Goal: Task Accomplishment & Management: Use online tool/utility

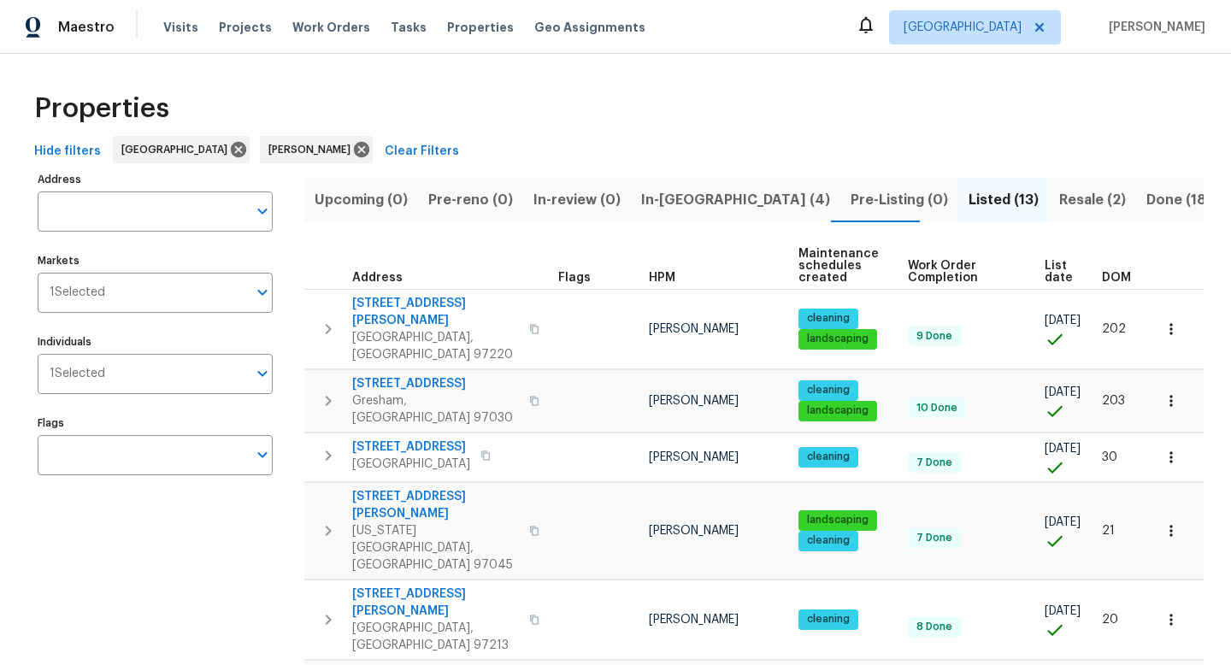
click at [675, 193] on span "In-[GEOGRAPHIC_DATA] (4)" at bounding box center [735, 200] width 189 height 24
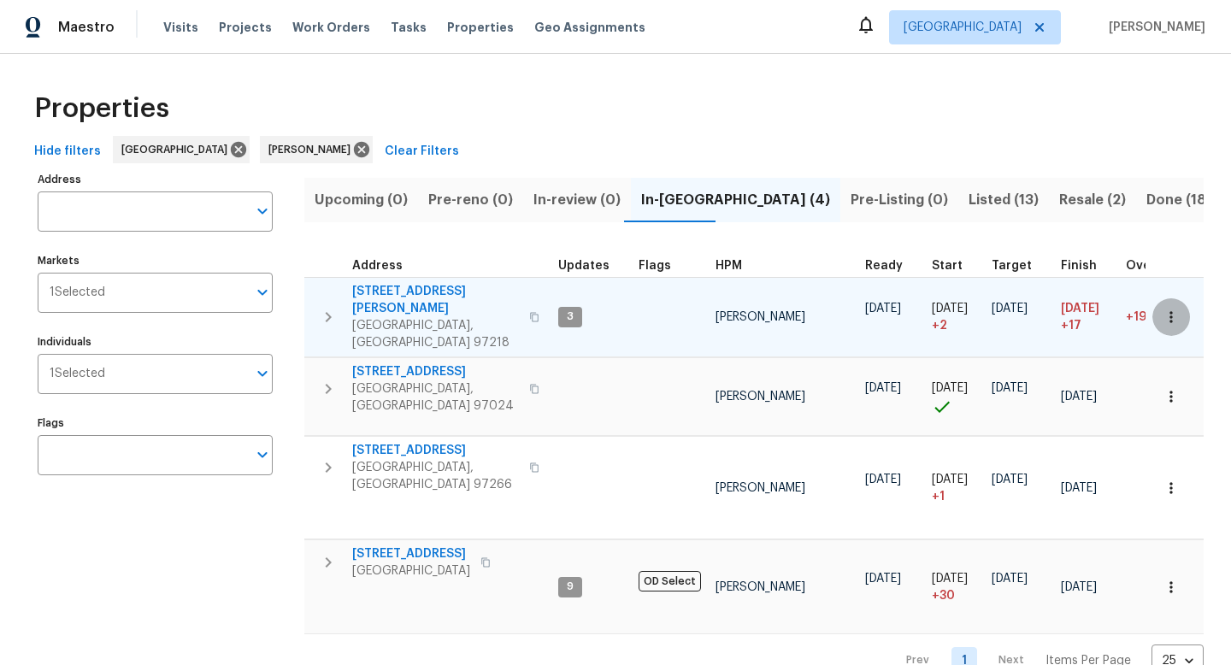
click at [1168, 309] on icon "button" at bounding box center [1170, 317] width 17 height 17
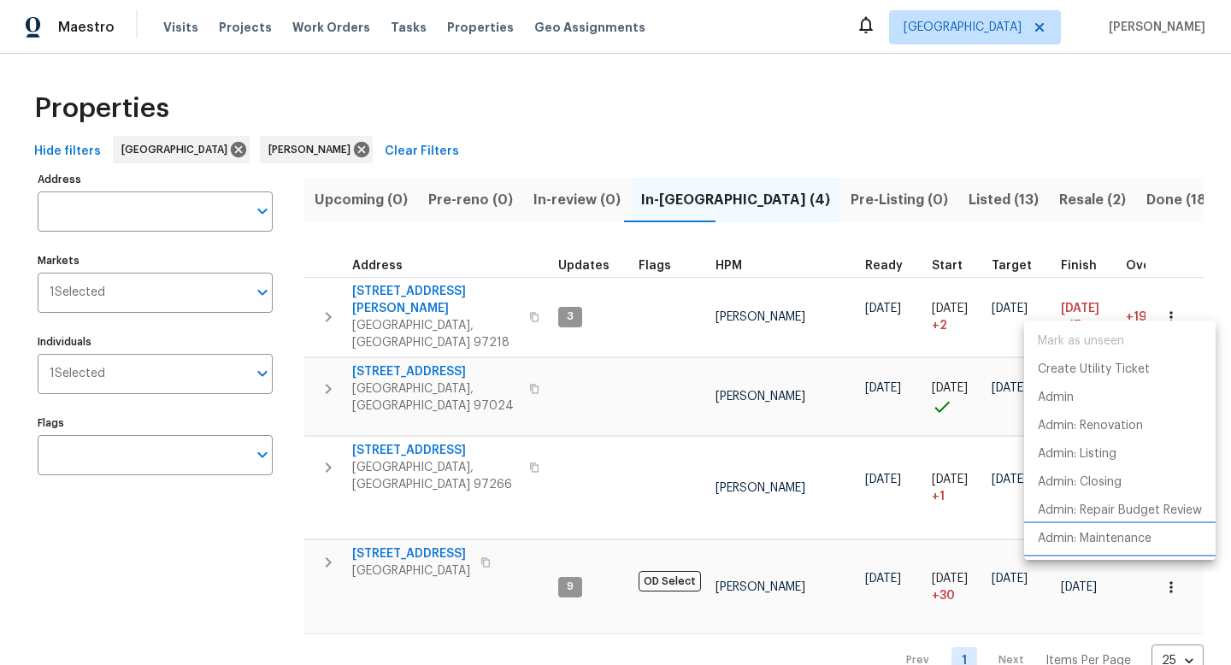
click at [1111, 537] on p "Admin: Maintenance" at bounding box center [1095, 539] width 114 height 18
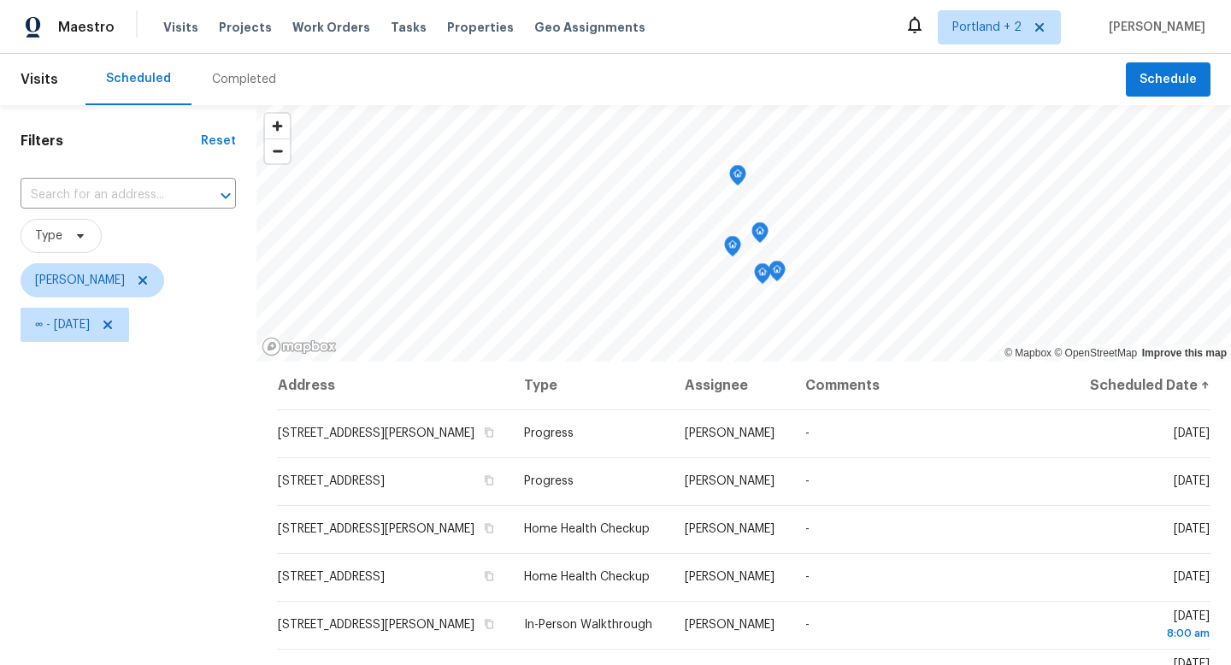
scroll to position [60, 0]
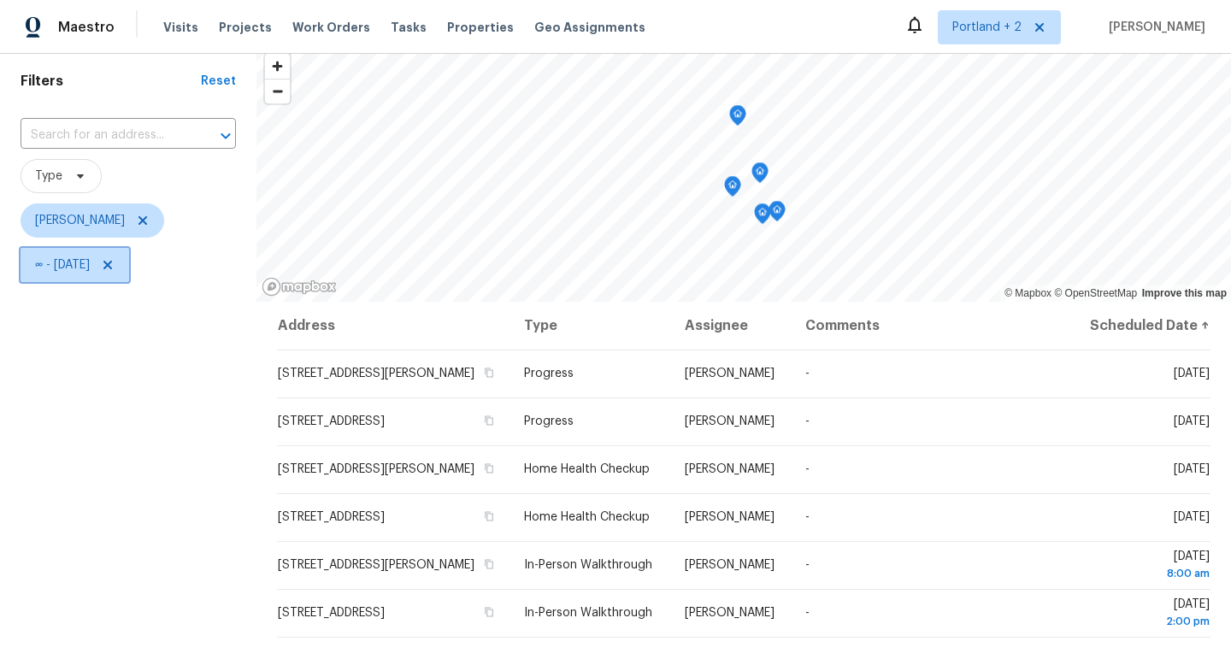
click at [112, 263] on icon at bounding box center [107, 265] width 9 height 9
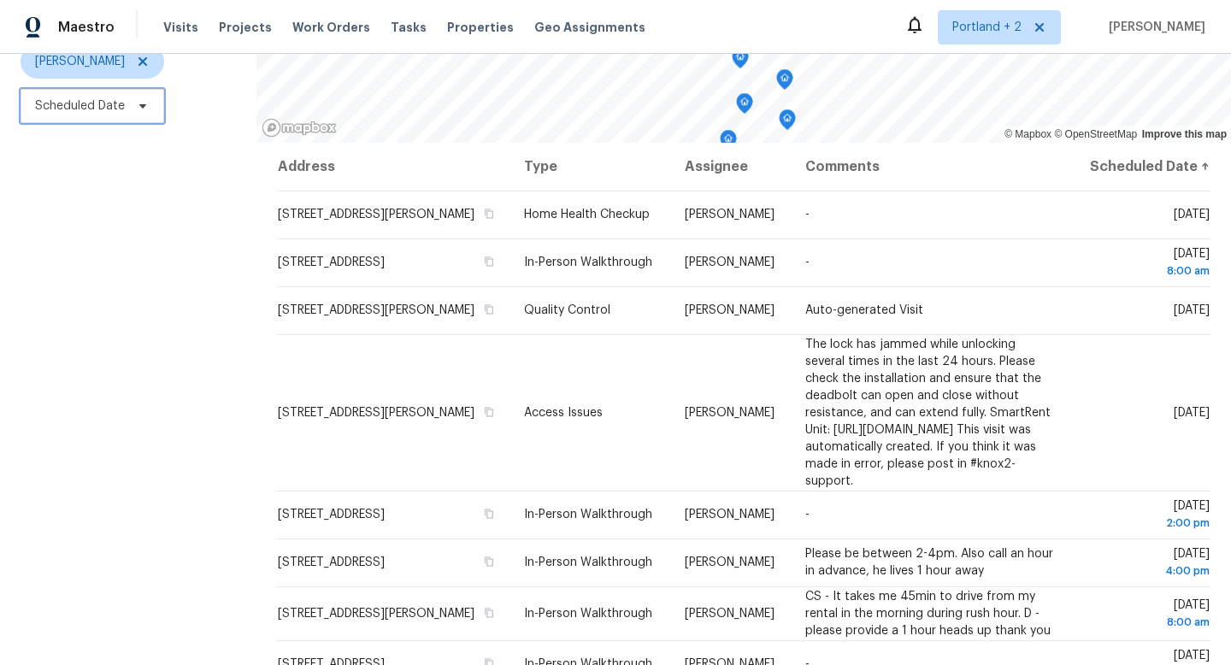
scroll to position [228, 0]
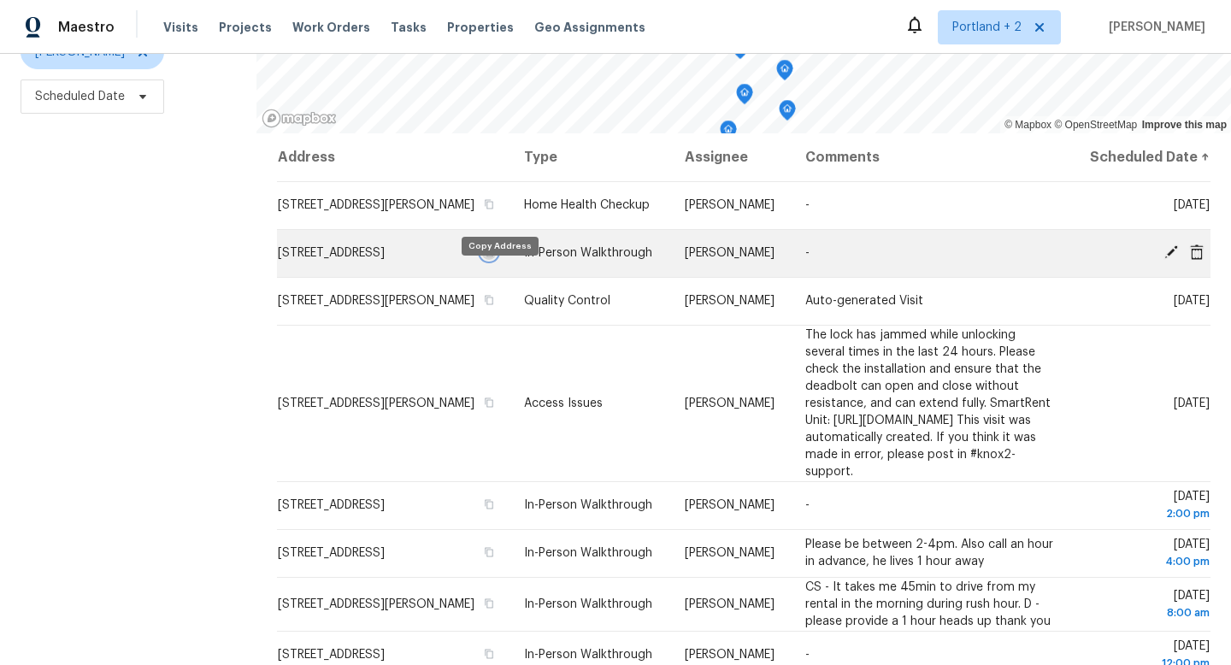
click at [494, 257] on icon "button" at bounding box center [489, 252] width 9 height 9
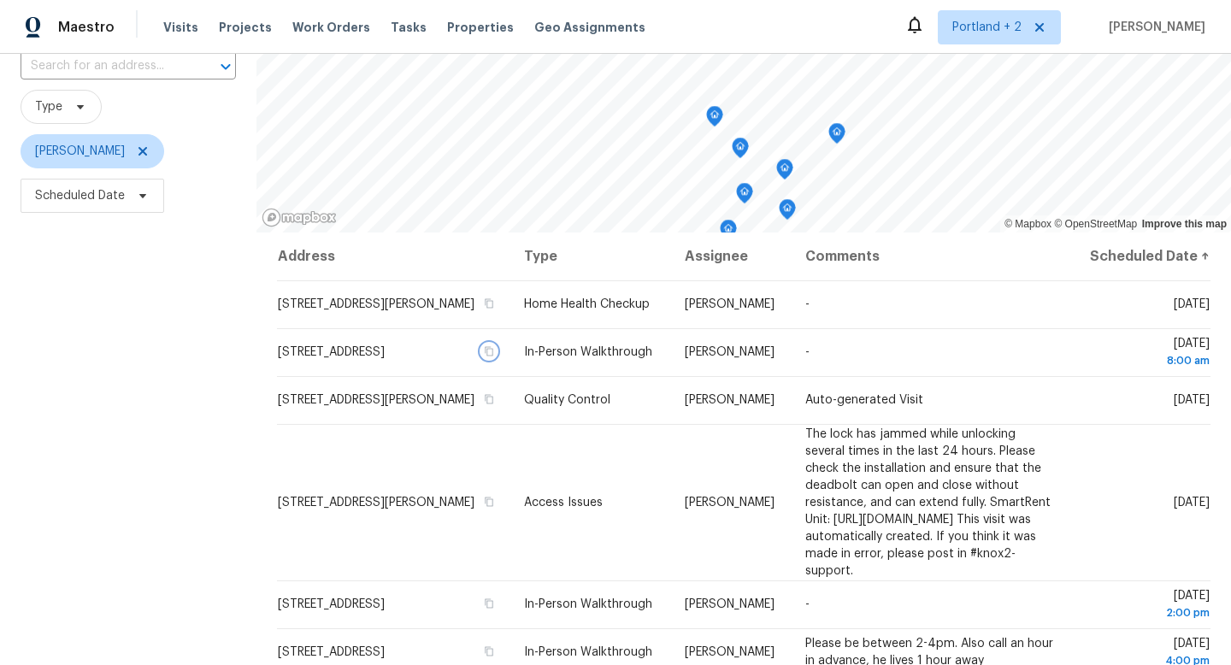
scroll to position [0, 0]
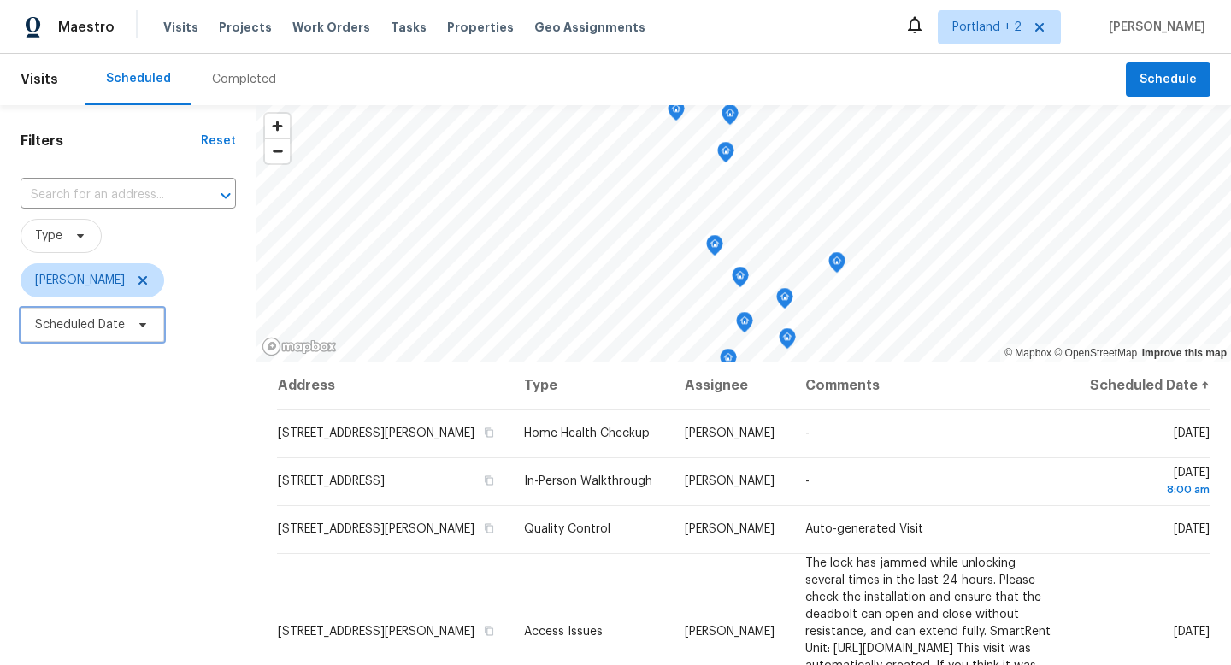
click at [144, 324] on icon at bounding box center [142, 325] width 7 height 4
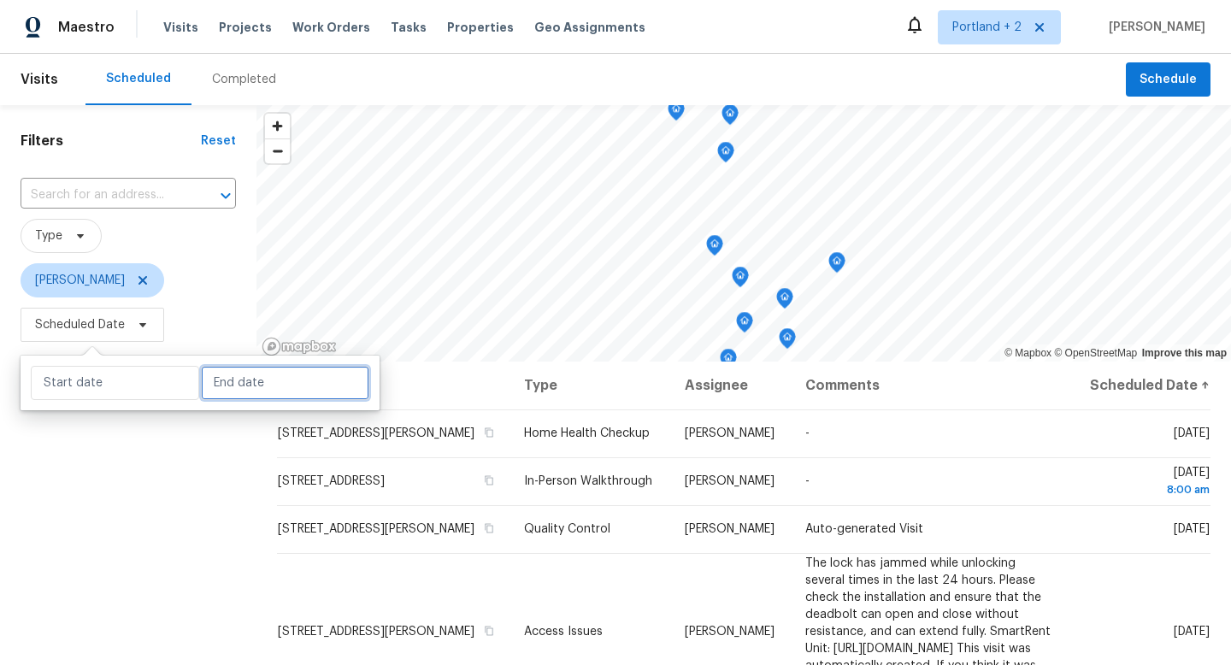
click at [288, 392] on input "text" at bounding box center [285, 383] width 168 height 34
select select "9"
select select "2025"
select select "10"
select select "2025"
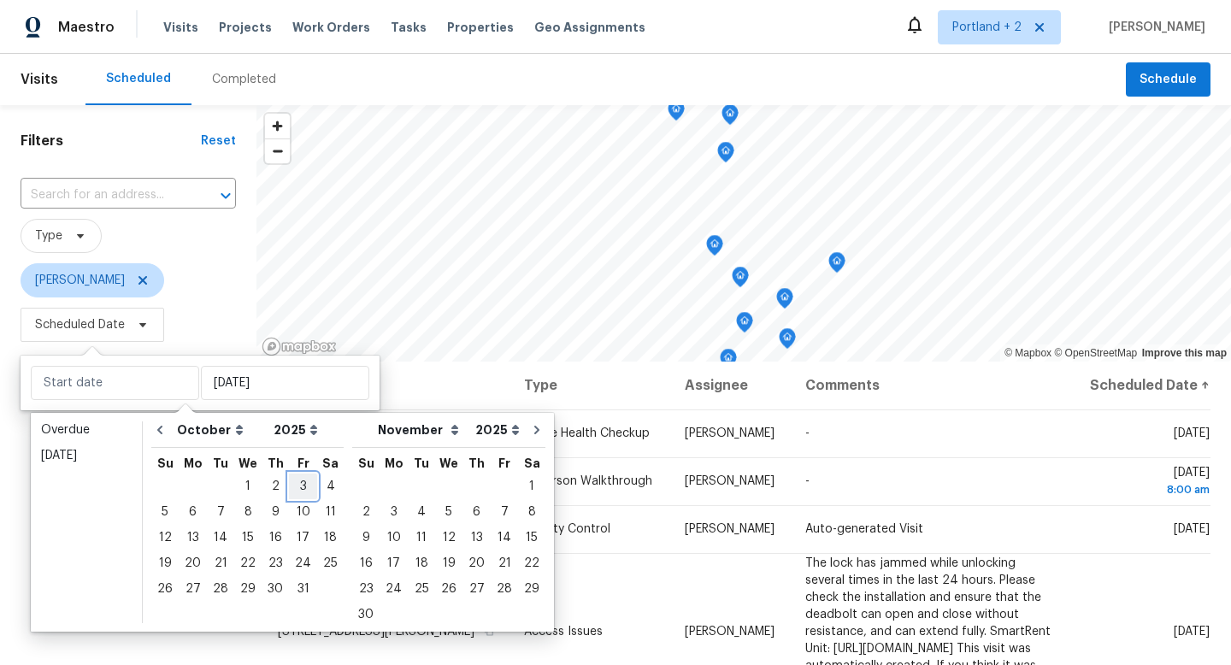
click at [295, 489] on div "3" at bounding box center [303, 486] width 28 height 24
type input "Fri, Oct 03"
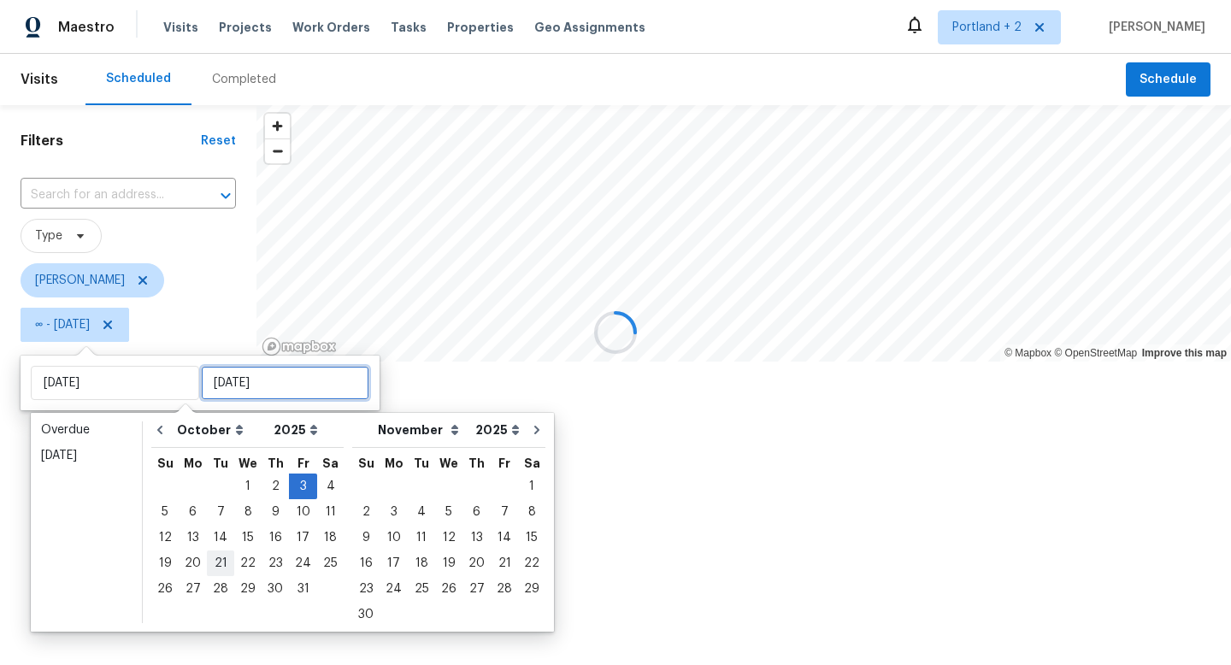
type input "Fri, Oct 03"
type input "Mon, Oct 27"
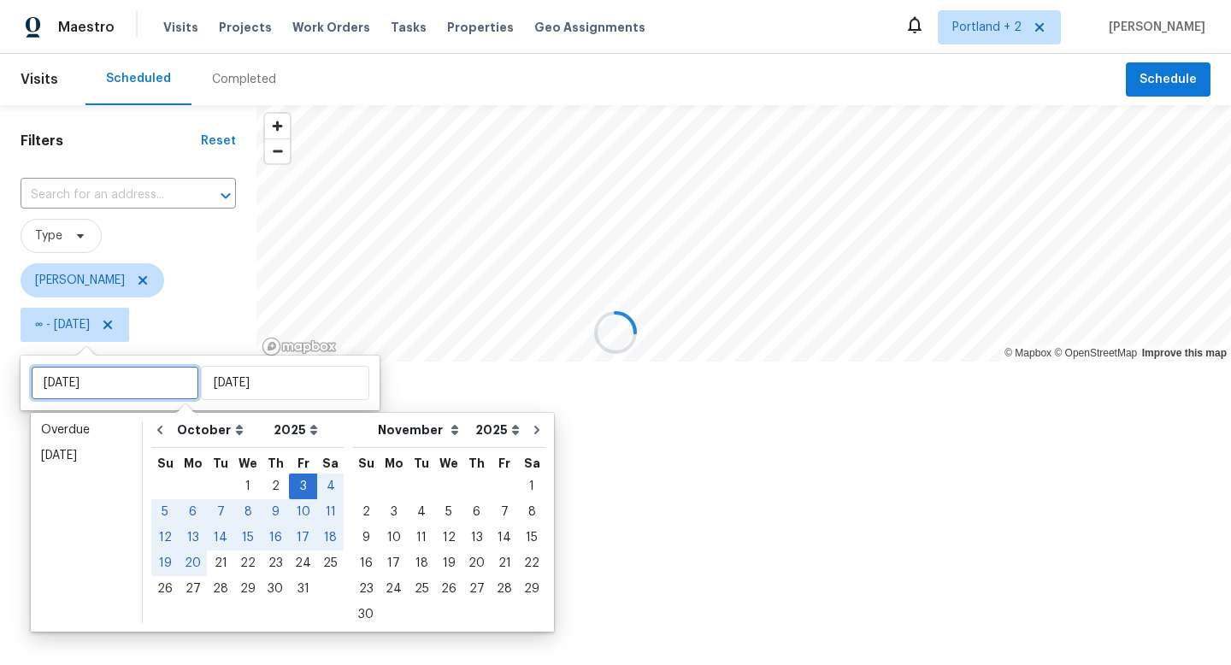
type input "Fri, Oct 03"
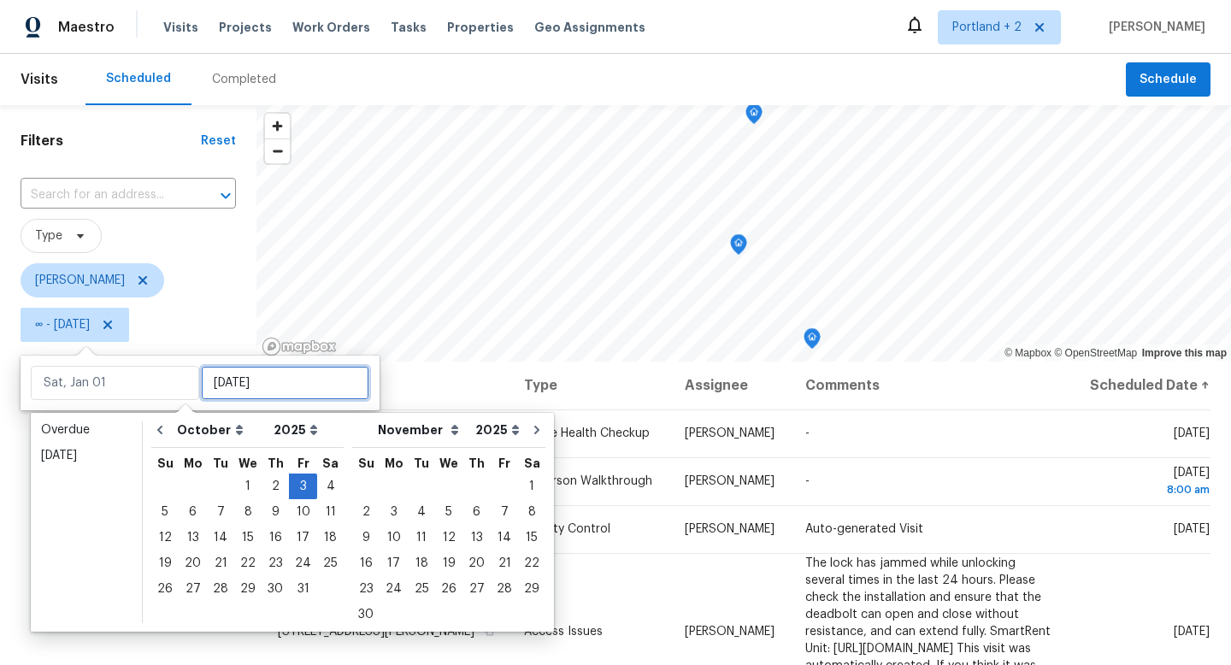
type input "Fri, Oct 03"
type input "Mon, Nov 03"
type input "Fri, Oct 03"
click at [179, 248] on span "Type" at bounding box center [128, 236] width 215 height 34
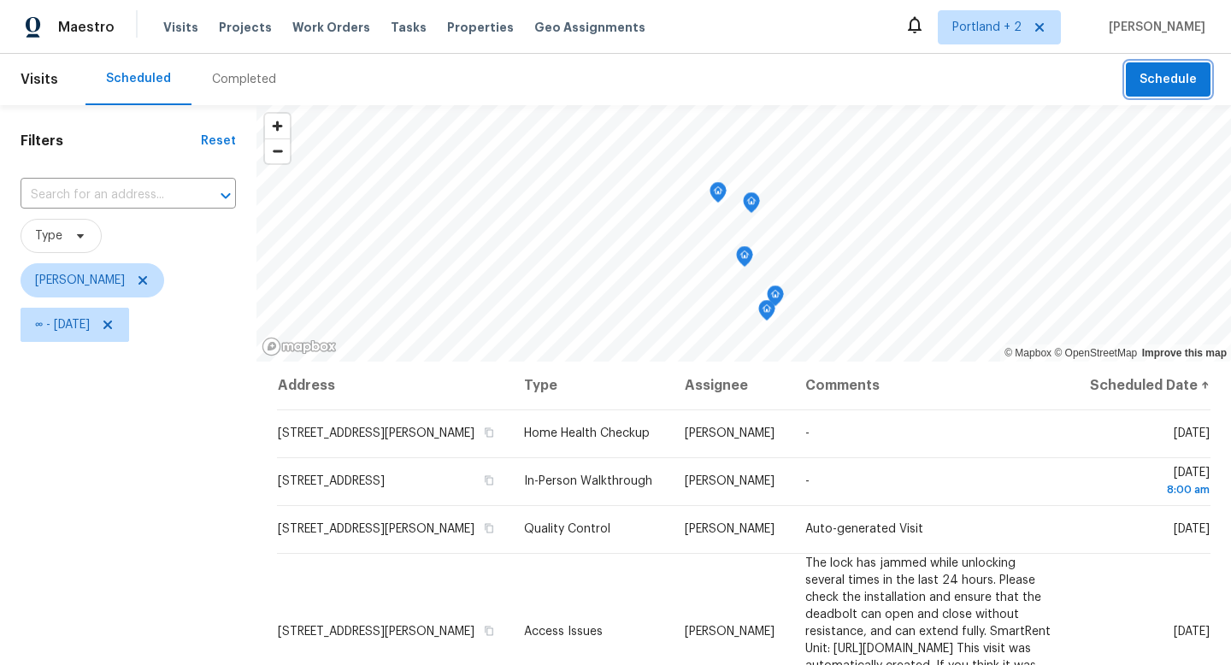
click at [1165, 79] on span "Schedule" at bounding box center [1167, 79] width 57 height 21
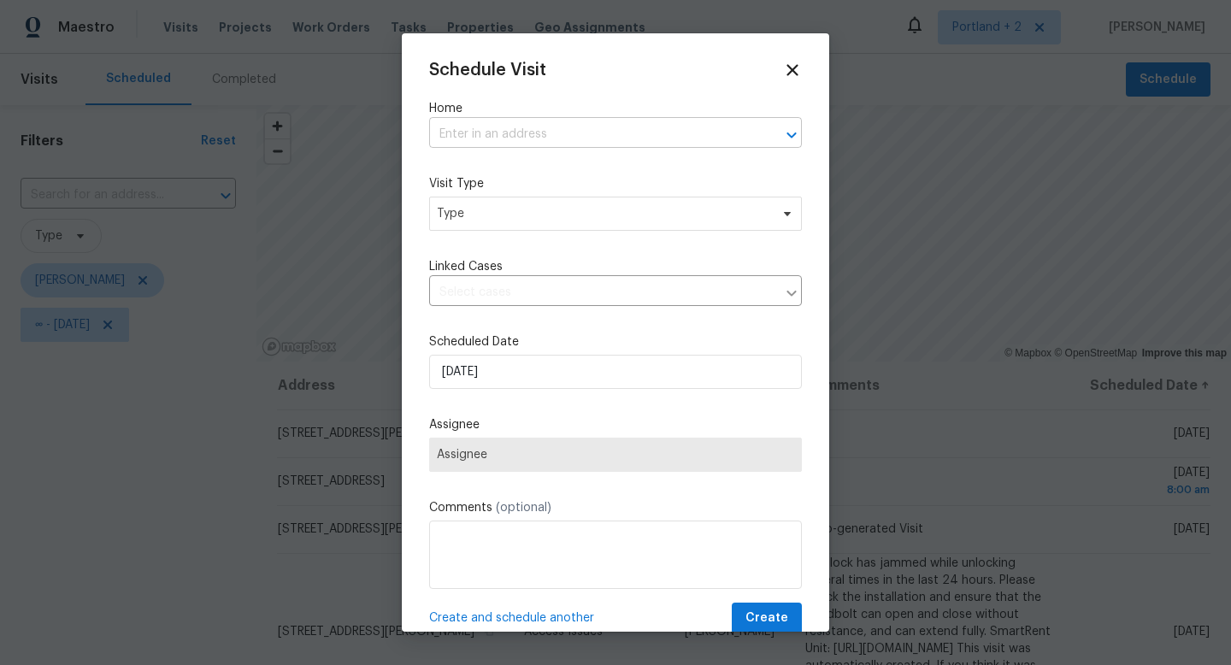
click at [603, 140] on input "text" at bounding box center [591, 134] width 325 height 26
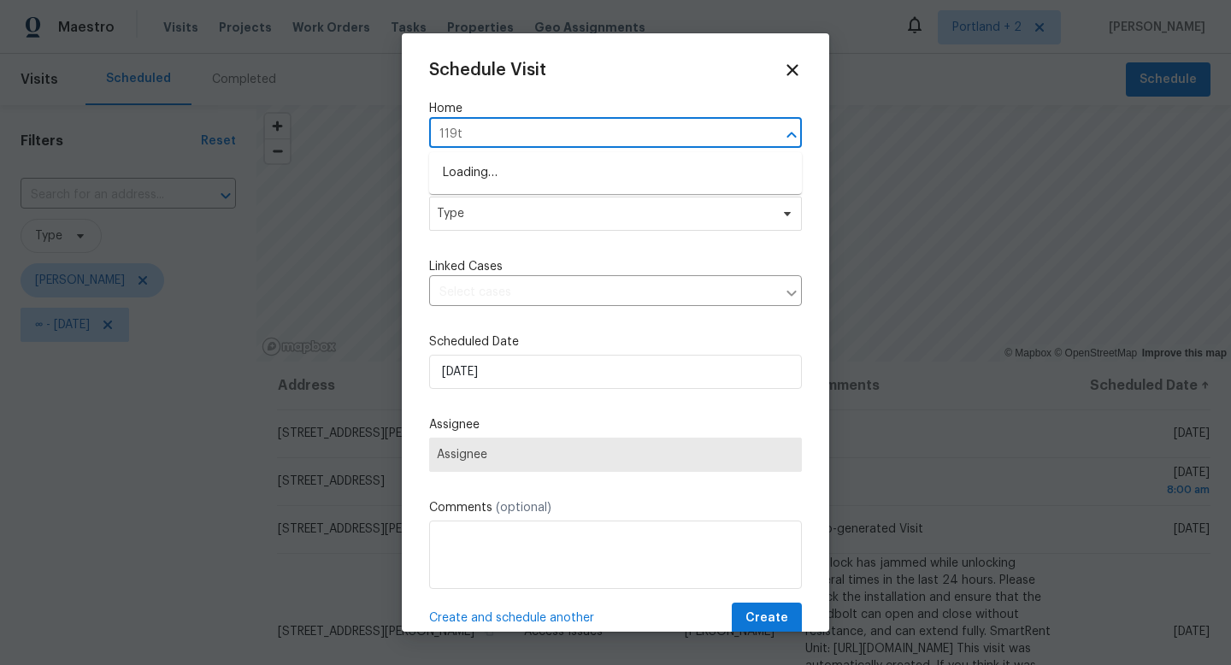
type input "119th"
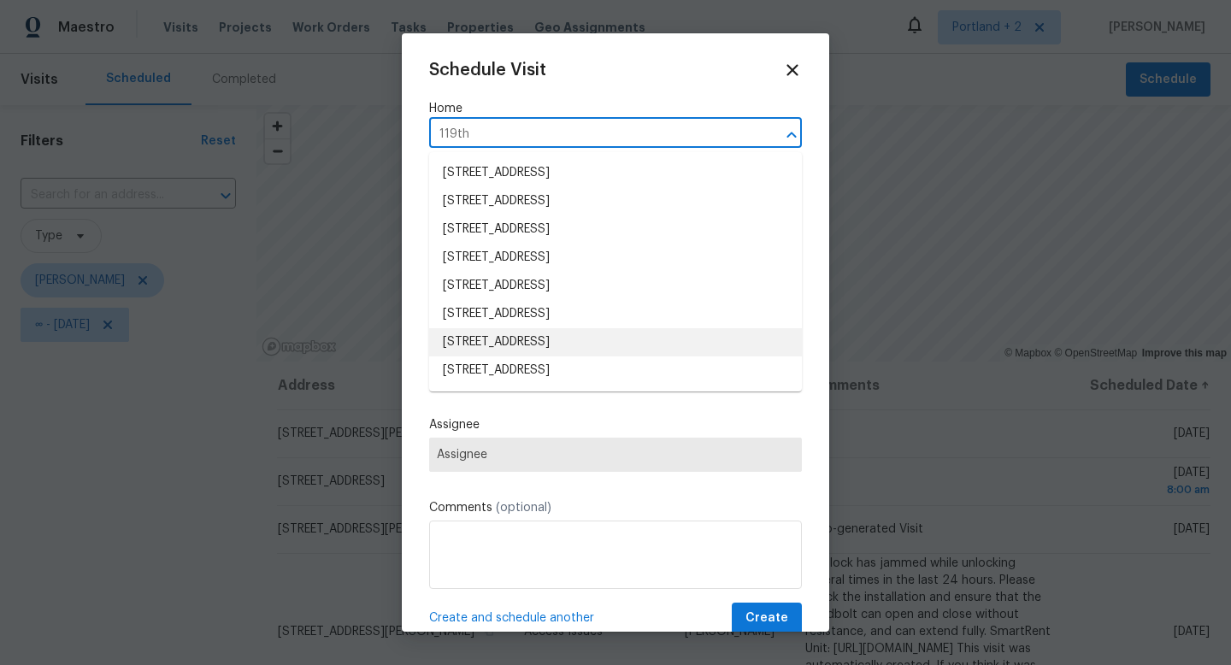
click at [579, 348] on li "1602 NW 119th St, Vancouver, WA 98685" at bounding box center [615, 342] width 373 height 28
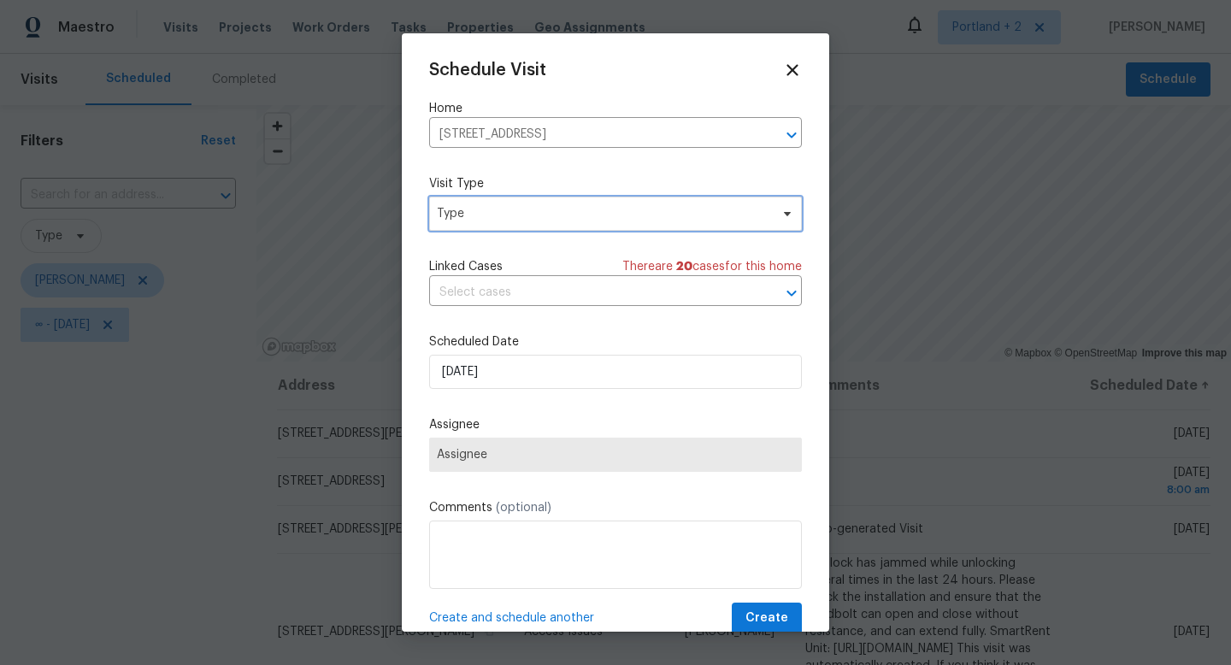
click at [545, 215] on span "Type" at bounding box center [603, 213] width 332 height 17
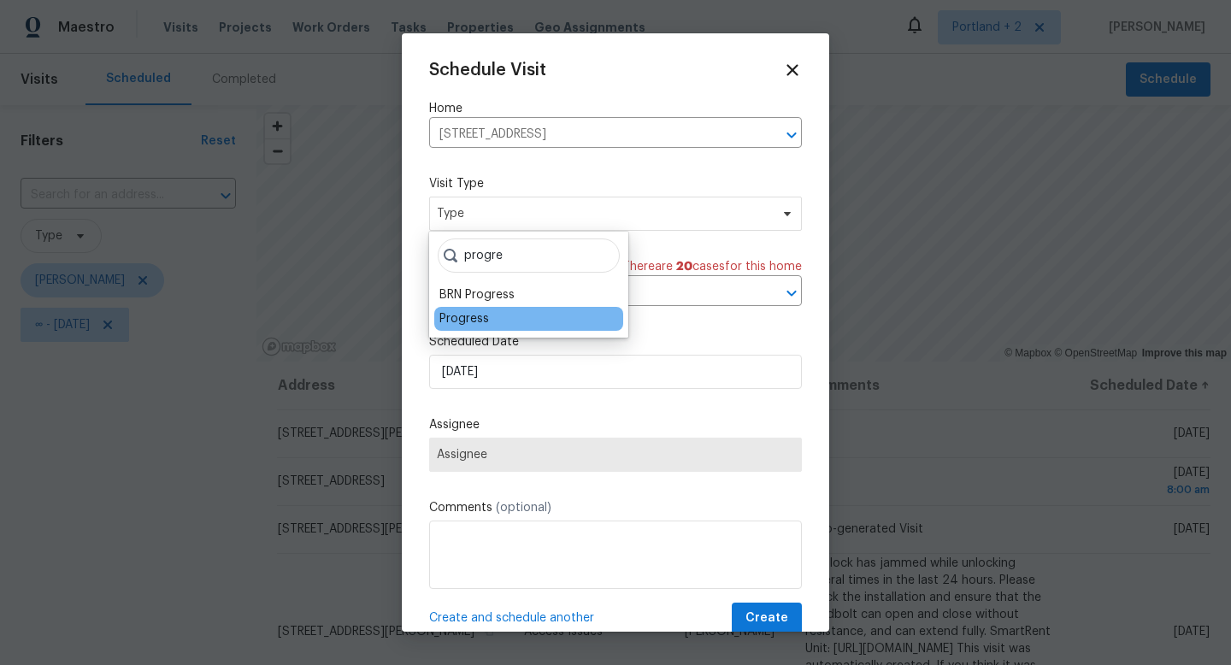
type input "progre"
click at [469, 320] on div "Progress" at bounding box center [464, 318] width 50 height 17
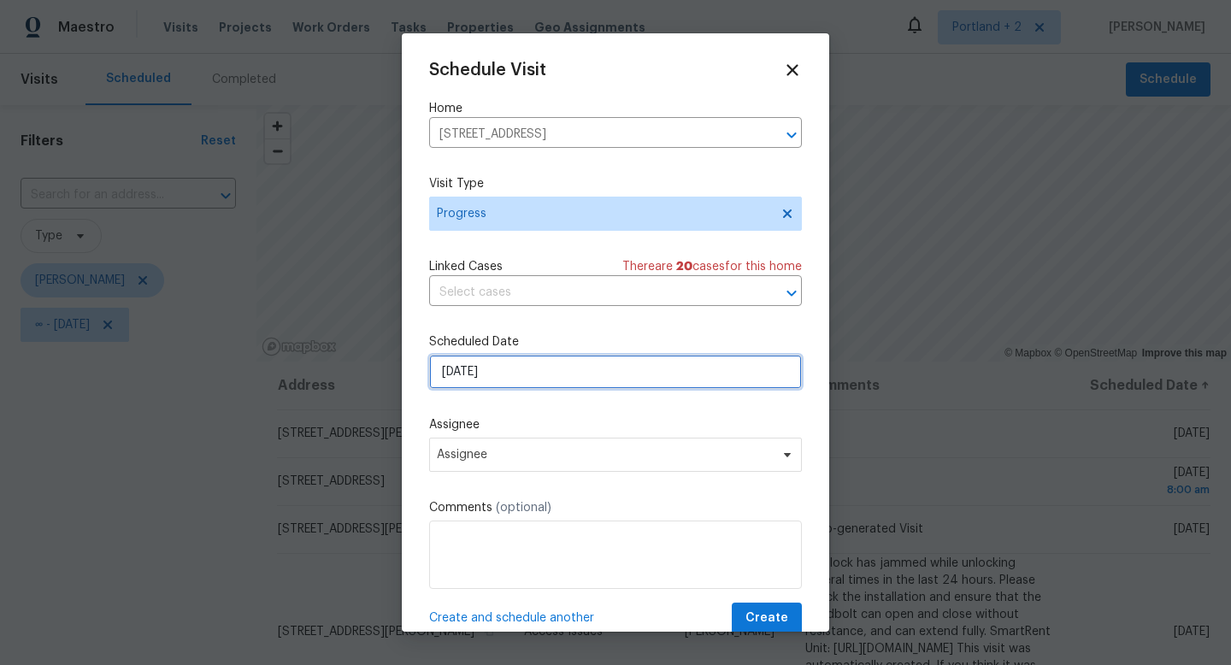
click at [522, 373] on input "10/2/2025" at bounding box center [615, 372] width 373 height 34
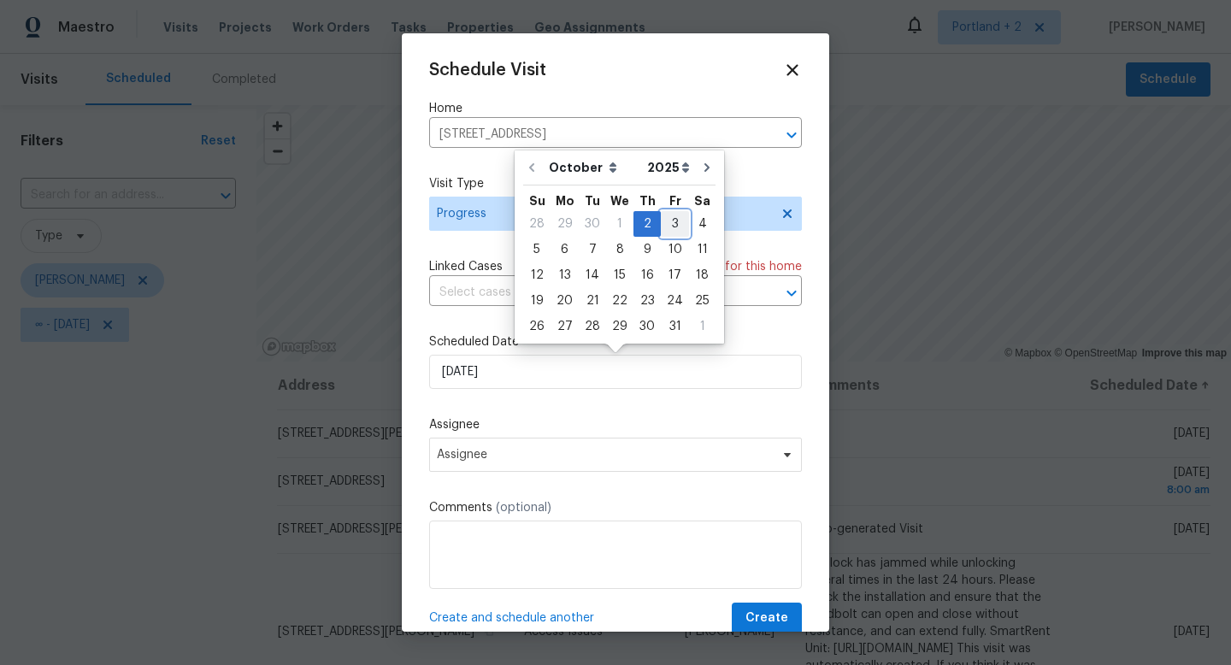
click at [668, 229] on div "3" at bounding box center [675, 224] width 28 height 24
type input "10/3/2025"
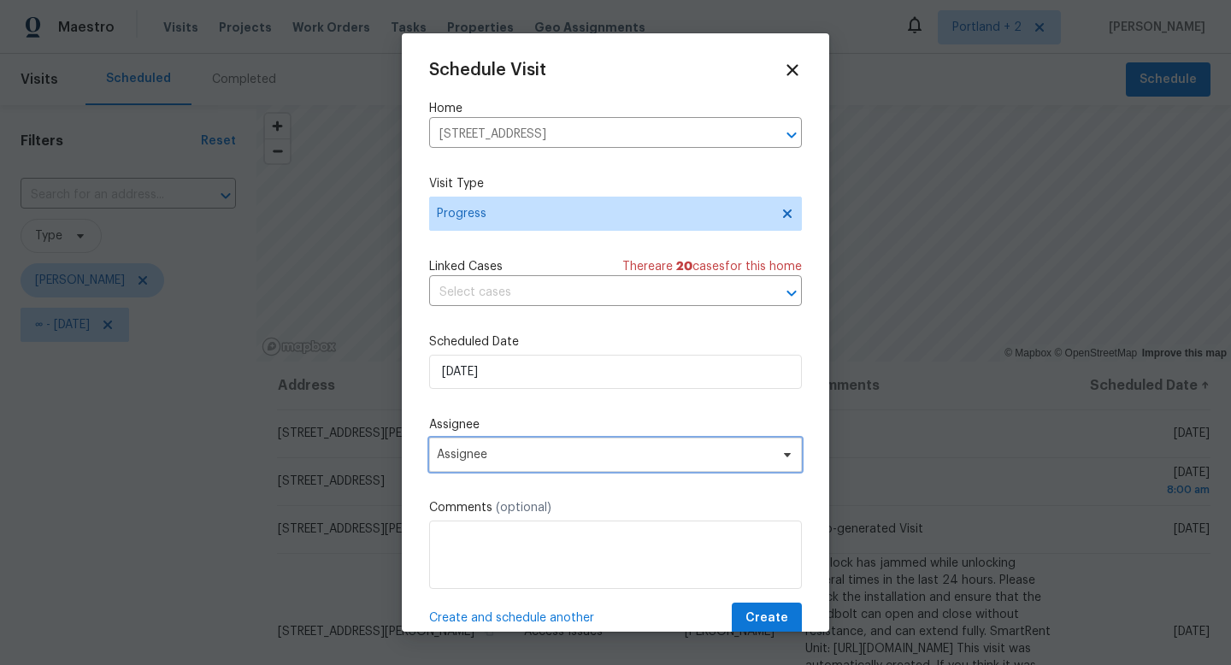
click at [531, 460] on span "Assignee" at bounding box center [604, 455] width 335 height 14
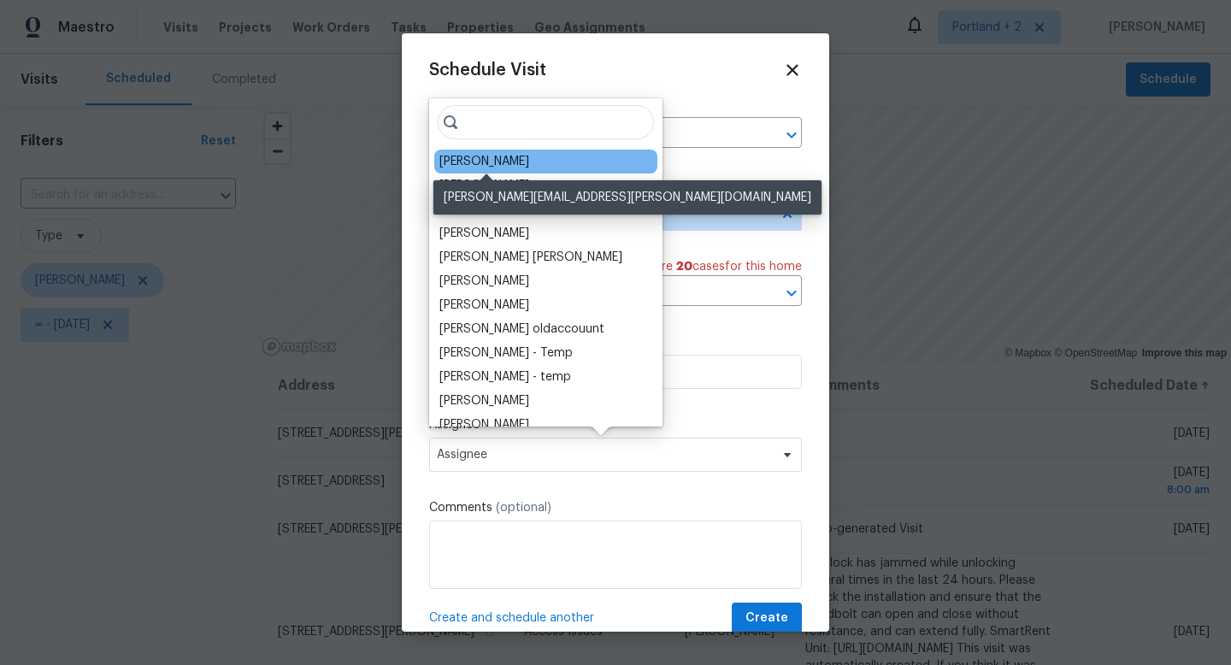
click at [503, 167] on div "[PERSON_NAME]" at bounding box center [484, 161] width 90 height 17
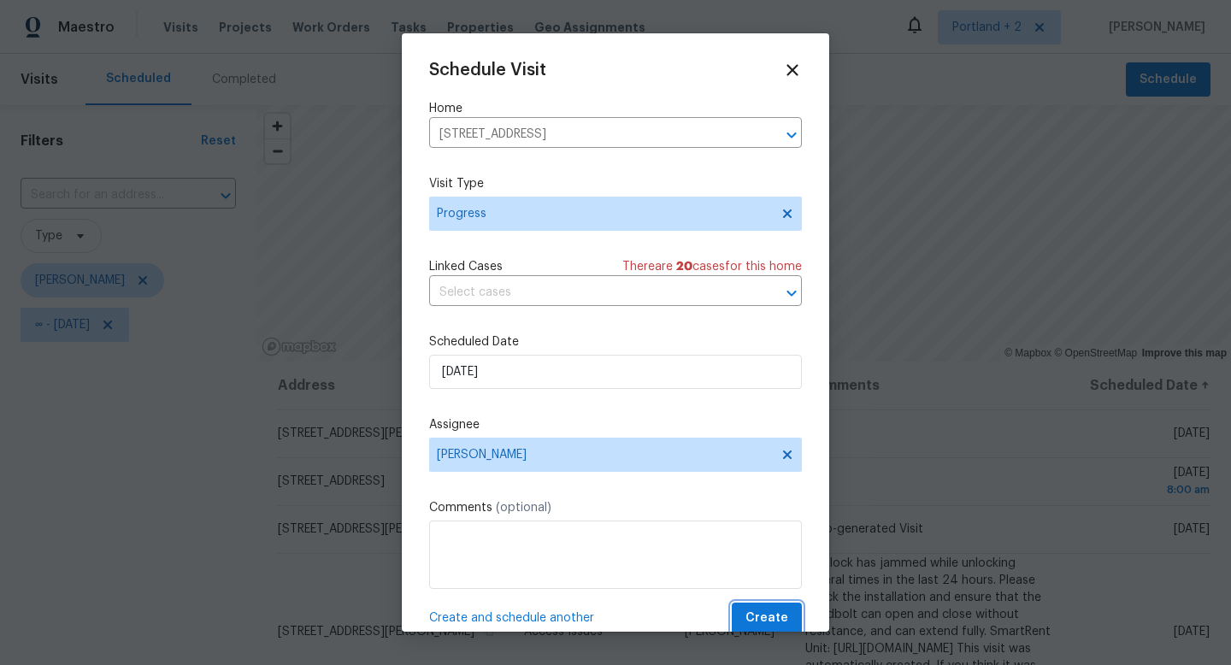
click at [761, 629] on span "Create" at bounding box center [766, 618] width 43 height 21
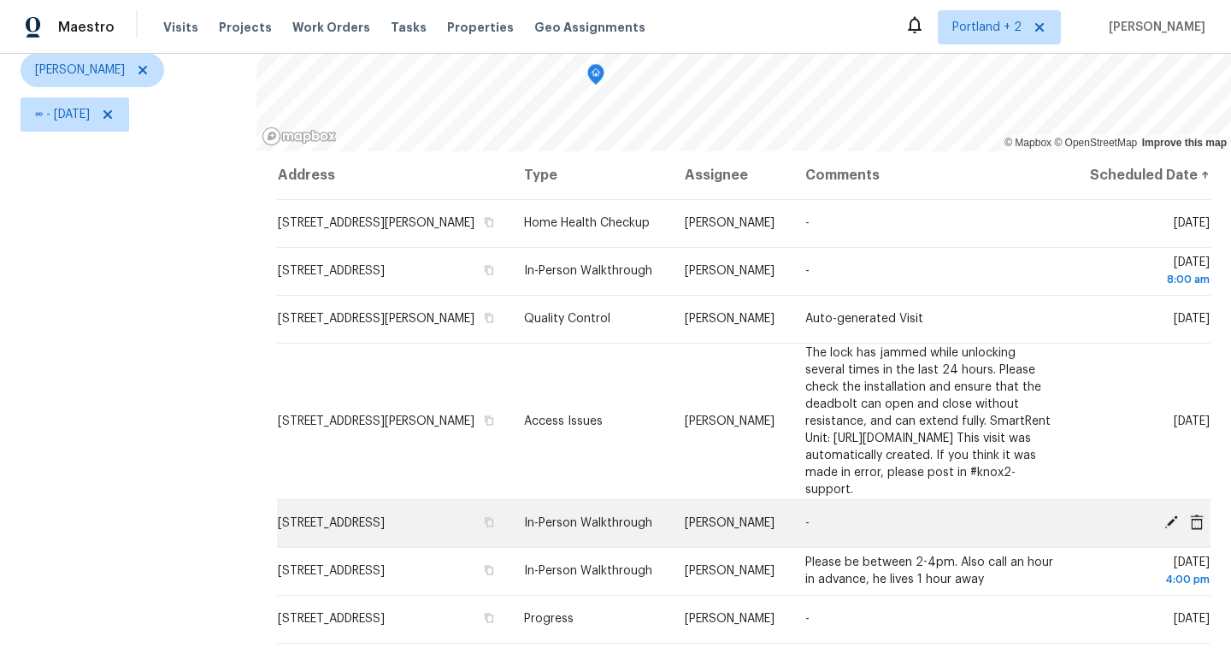
scroll to position [228, 0]
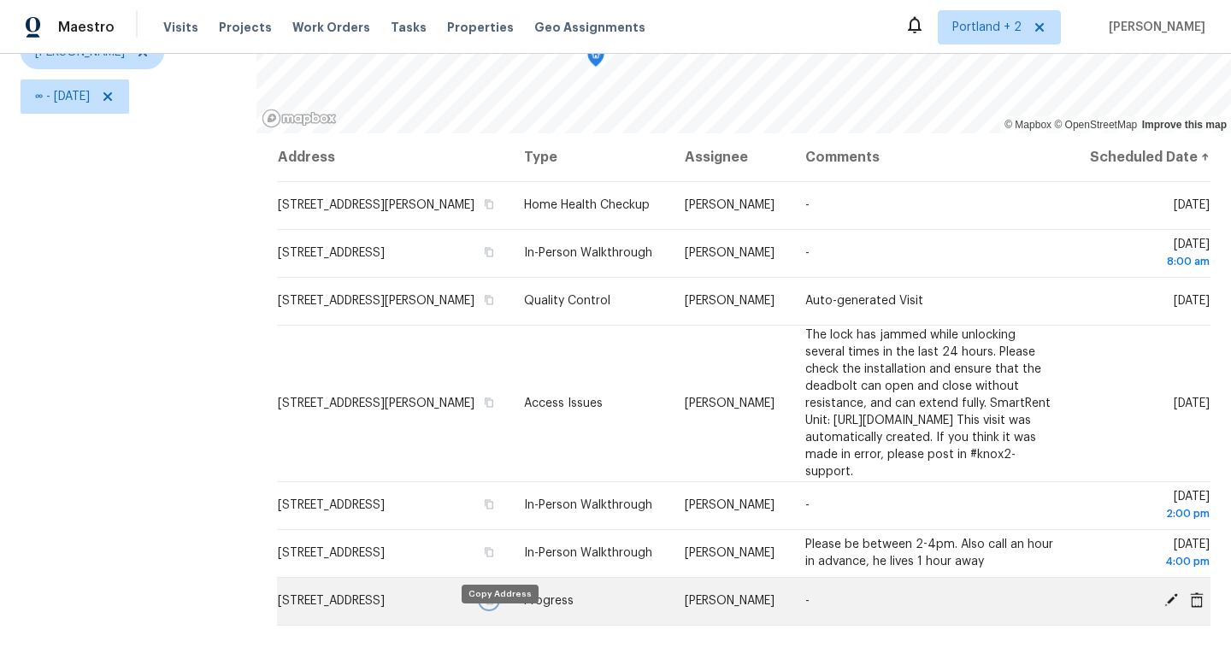
click at [494, 605] on icon "button" at bounding box center [489, 600] width 9 height 9
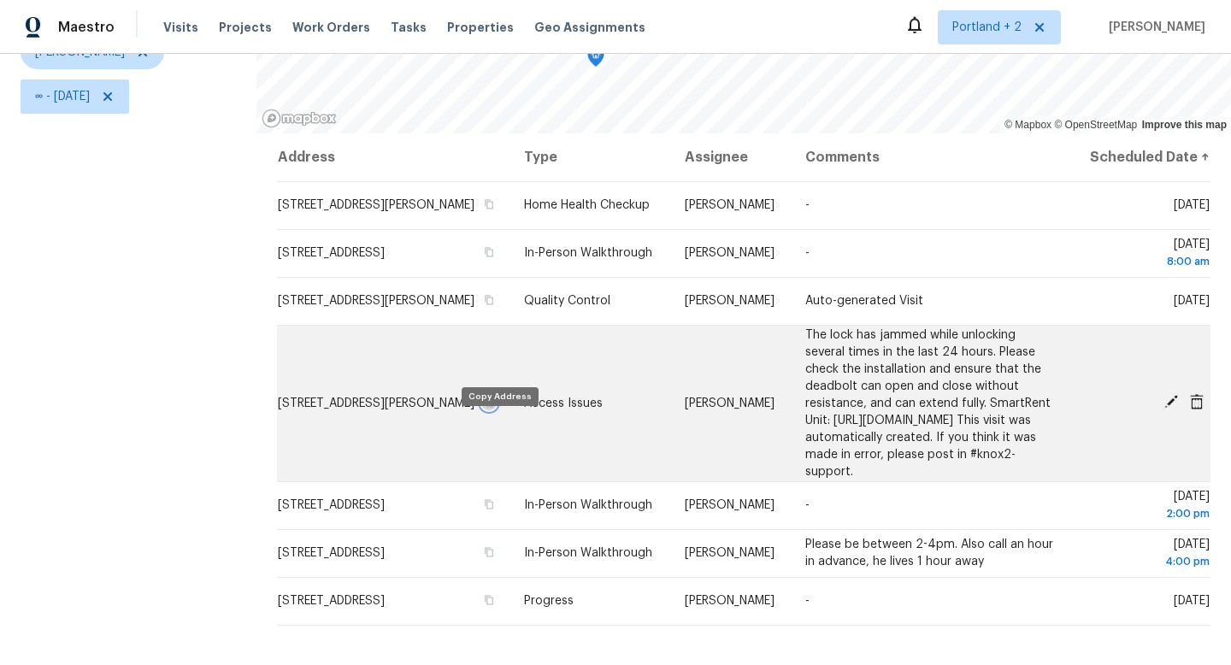
click at [494, 408] on icon "button" at bounding box center [489, 402] width 10 height 10
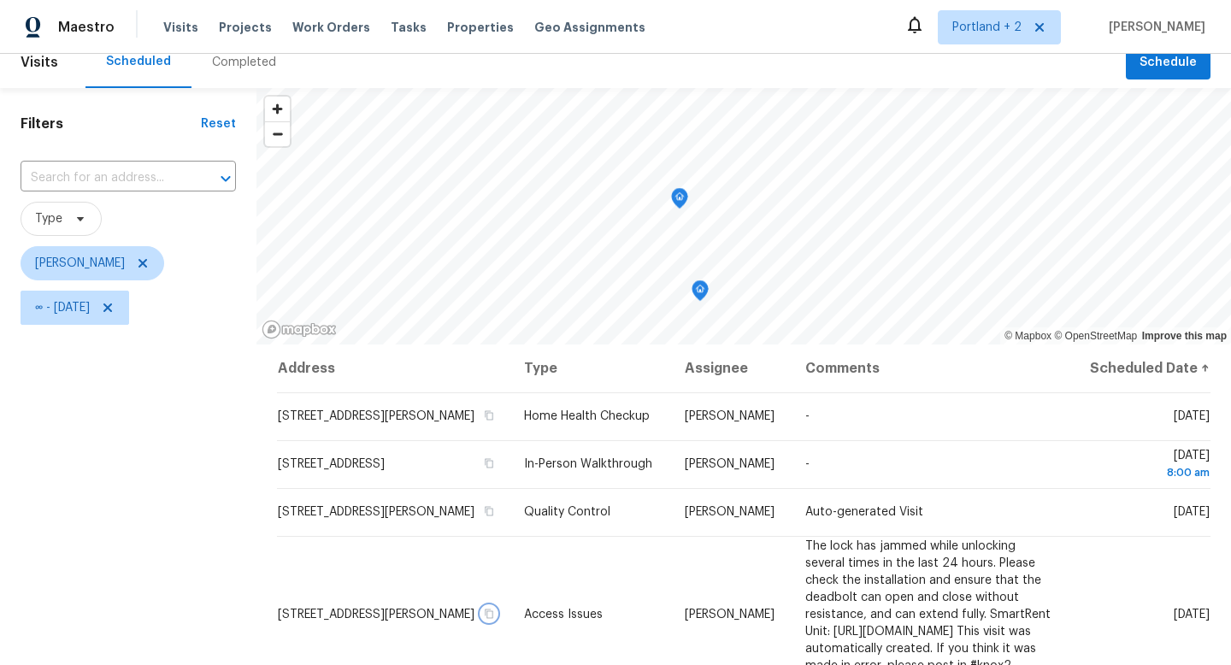
scroll to position [0, 0]
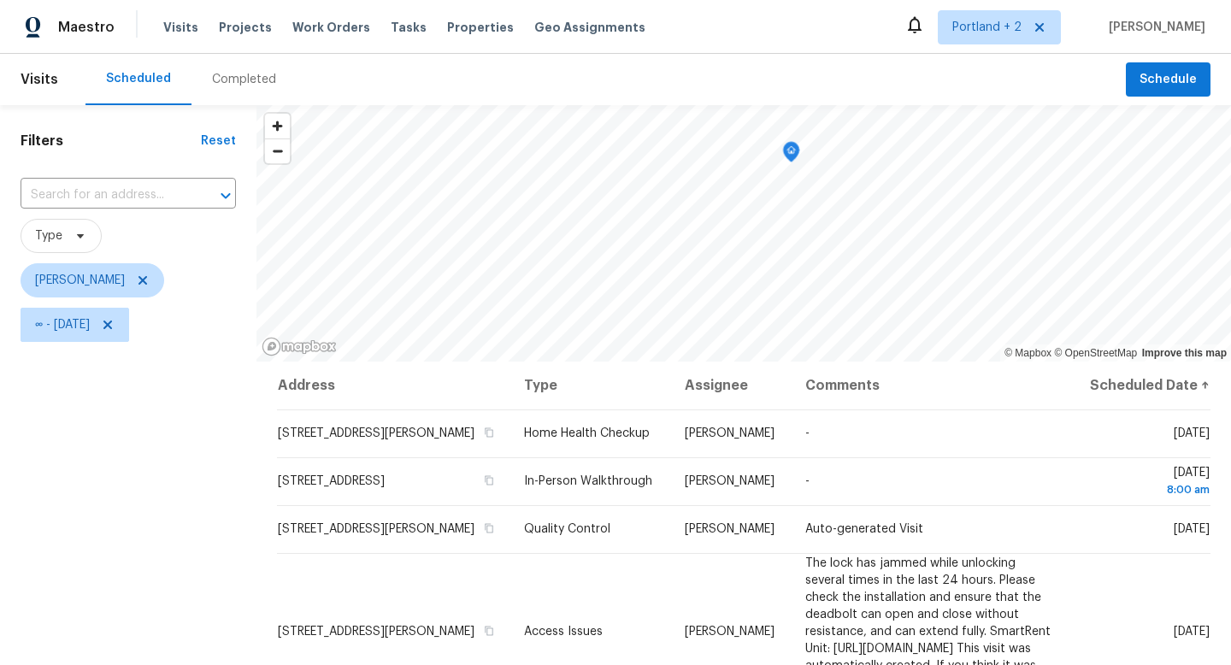
click at [575, 74] on div "Visits Scheduled Completed Schedule Filters Reset ​ Type Karen Mattingley ∞ - F…" at bounding box center [615, 359] width 1231 height 611
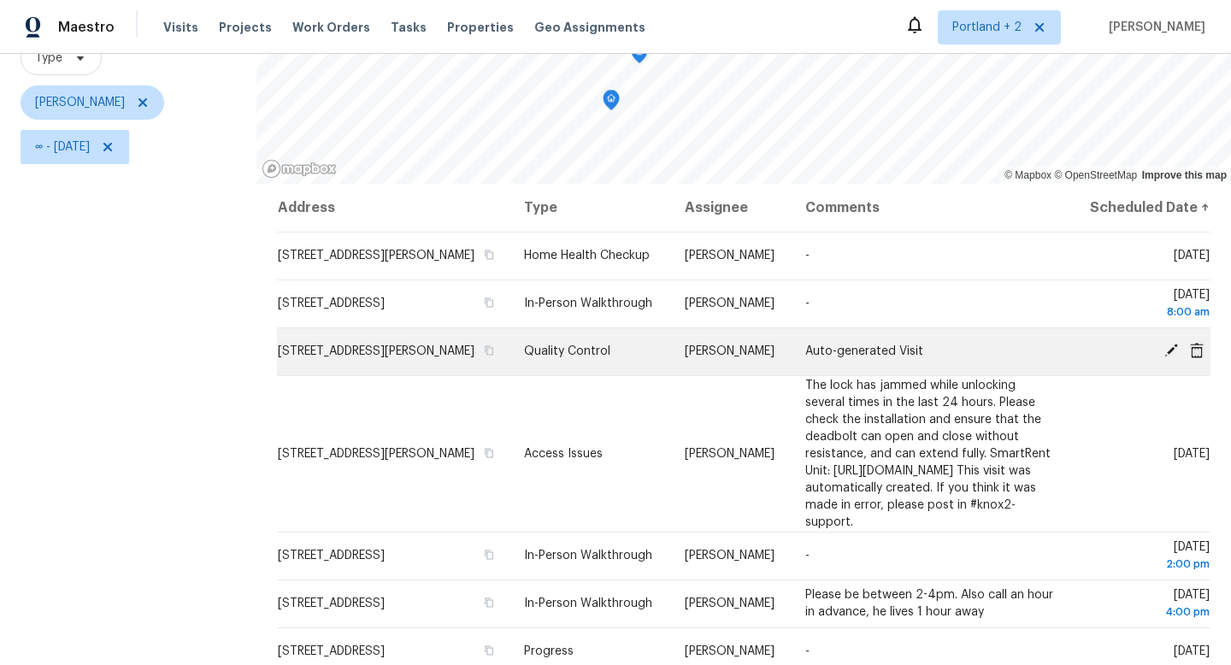
scroll to position [179, 0]
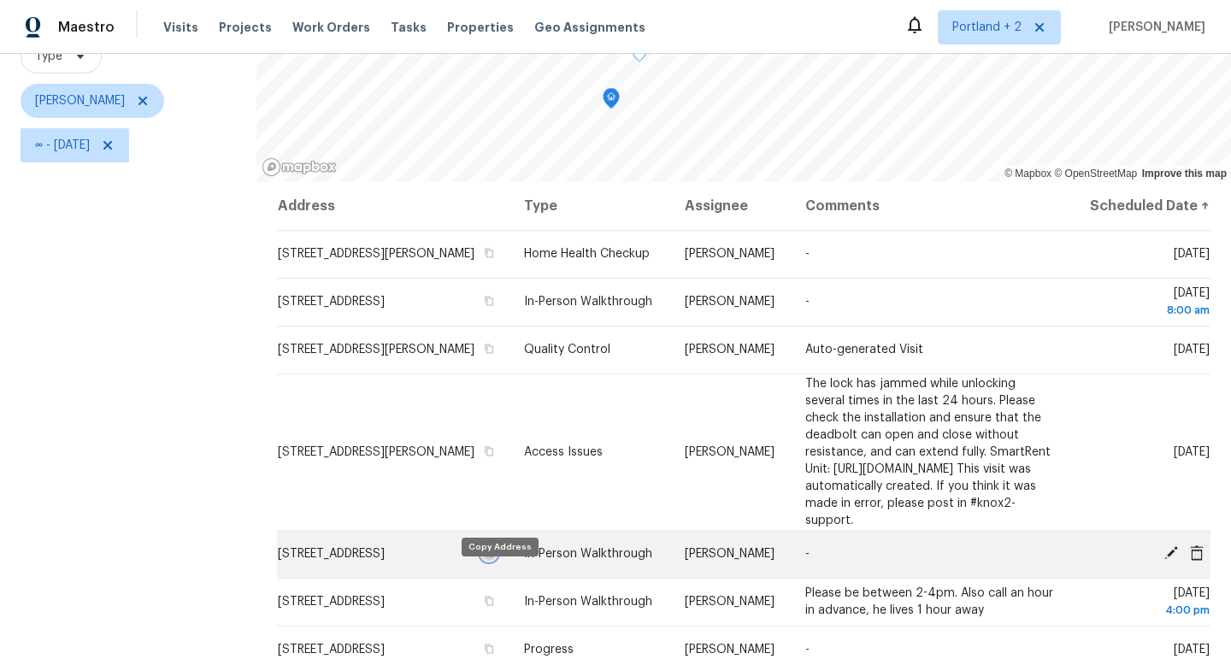
click at [494, 558] on icon "button" at bounding box center [489, 553] width 10 height 10
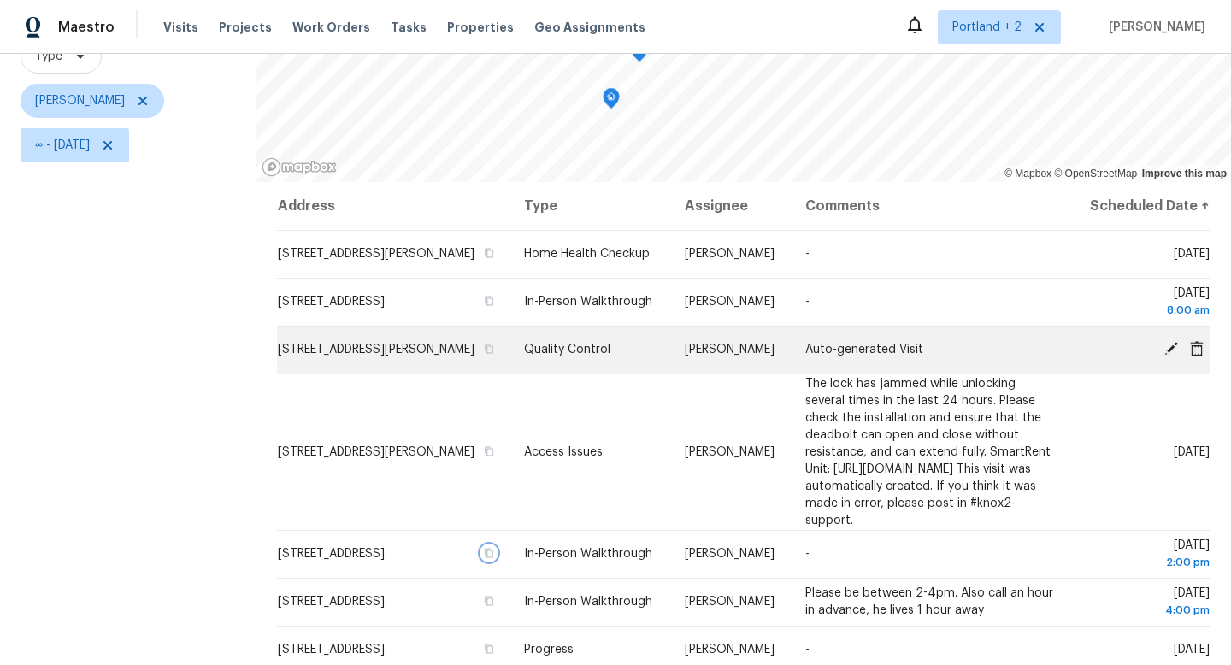
scroll to position [228, 0]
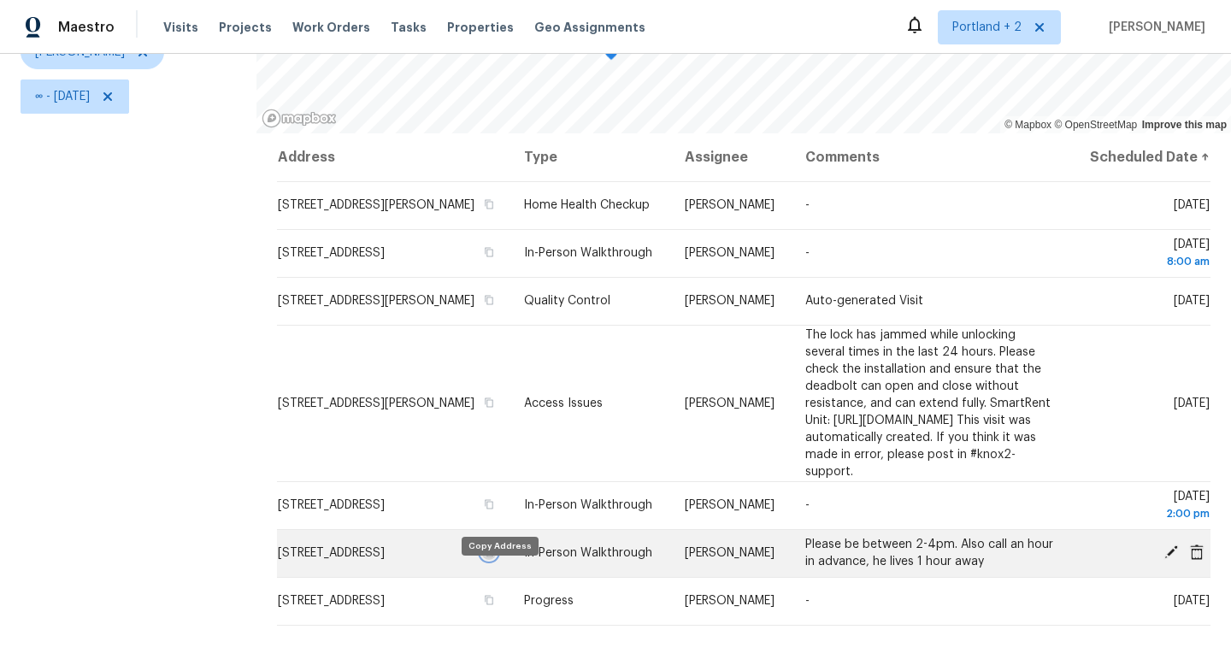
click at [494, 557] on icon "button" at bounding box center [489, 552] width 9 height 9
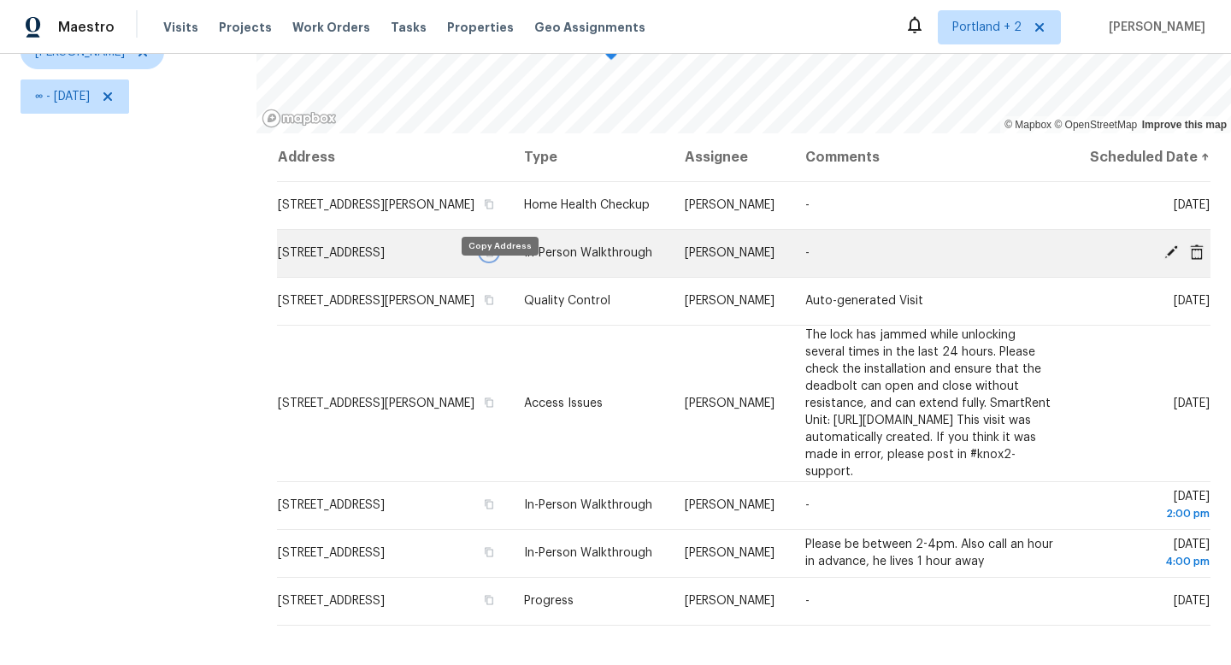
click at [494, 257] on icon "button" at bounding box center [489, 252] width 10 height 10
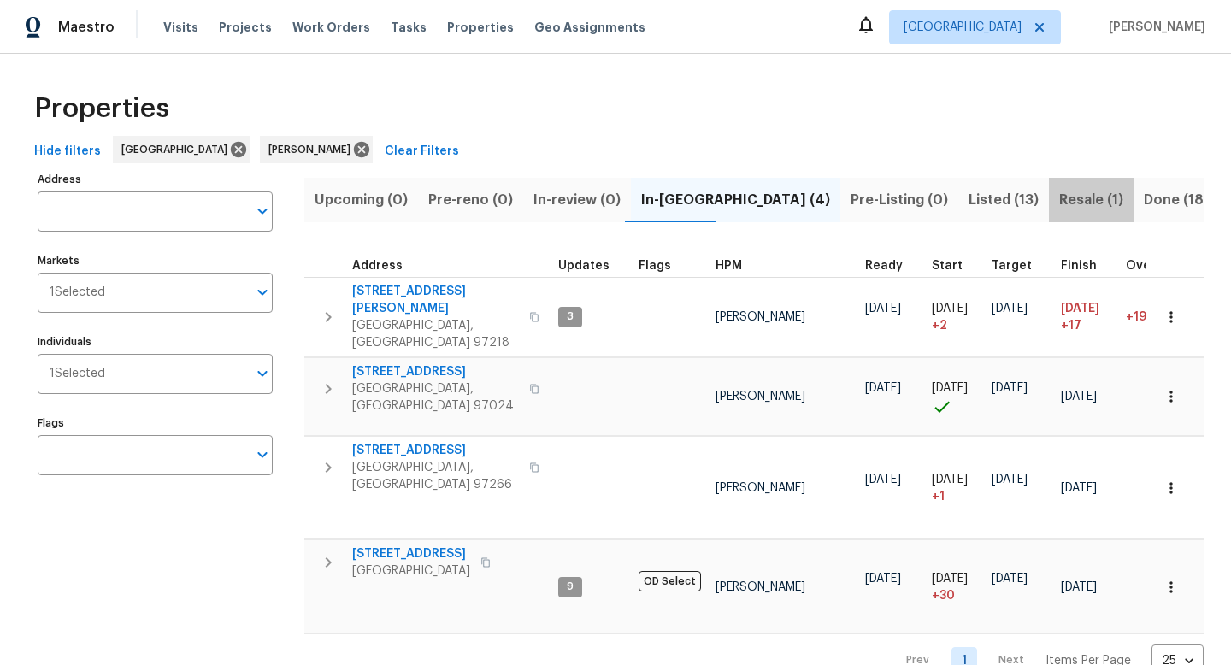
click at [1059, 196] on span "Resale (1)" at bounding box center [1091, 200] width 64 height 24
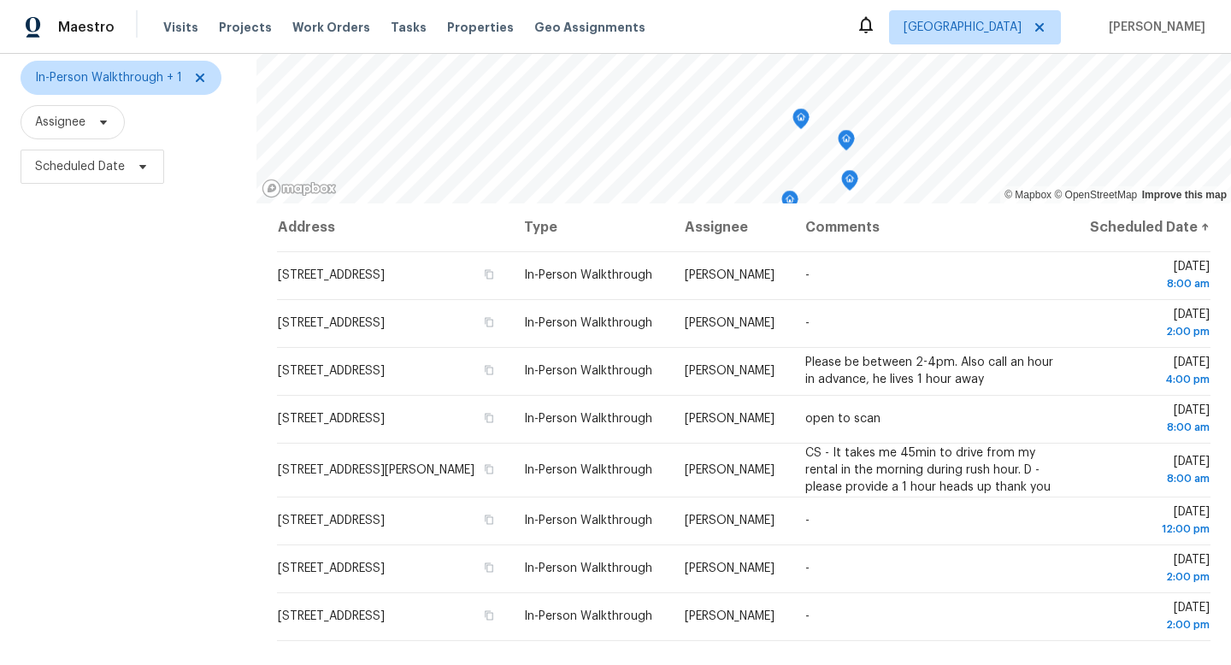
scroll to position [156, 0]
